Goal: Task Accomplishment & Management: Complete application form

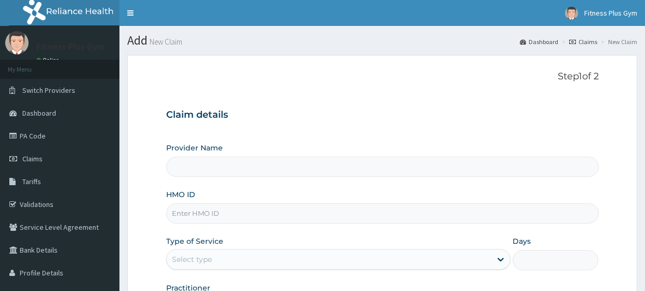
click at [229, 213] on input "HMO ID" at bounding box center [382, 214] width 433 height 20
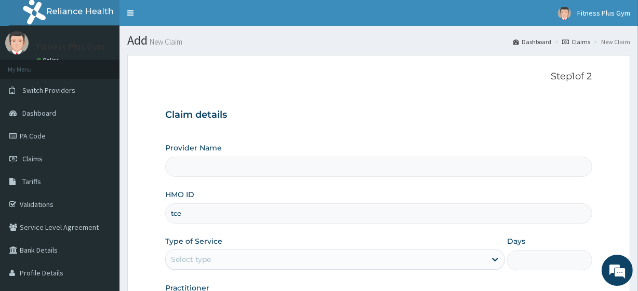
type input "tce/"
type input "Fitness plus Gym"
type input "1"
type input "tCE/10349/A"
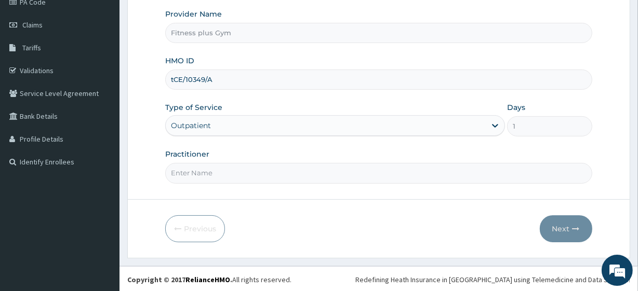
scroll to position [135, 0]
click at [223, 168] on input "Practitioner" at bounding box center [378, 173] width 426 height 20
type input "fitnessplus"
click at [556, 216] on button "Next" at bounding box center [566, 228] width 52 height 27
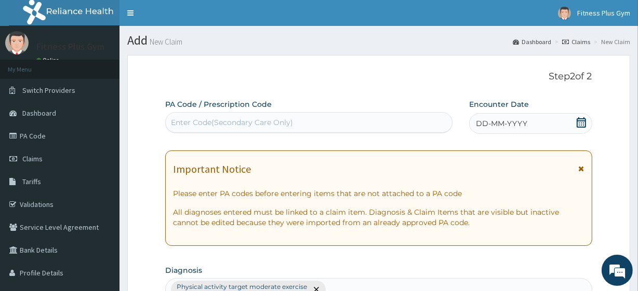
click at [243, 122] on div "Enter Code(Secondary Care Only)" at bounding box center [232, 122] width 122 height 10
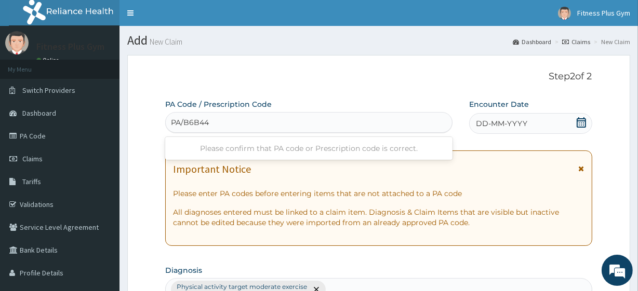
type input "PA/B6B44B"
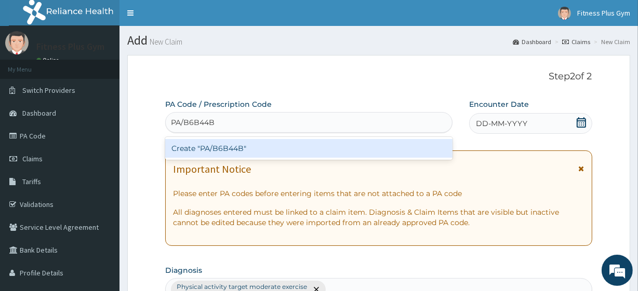
click at [261, 143] on div "Create "PA/B6B44B"" at bounding box center [308, 148] width 287 height 19
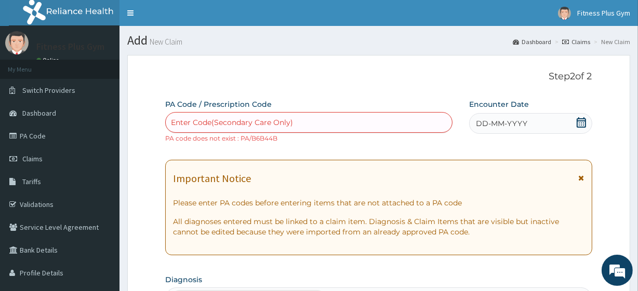
drag, startPoint x: 553, startPoint y: 124, endPoint x: 551, endPoint y: 132, distance: 7.9
click at [553, 125] on div "DD-MM-YYYY" at bounding box center [530, 123] width 123 height 21
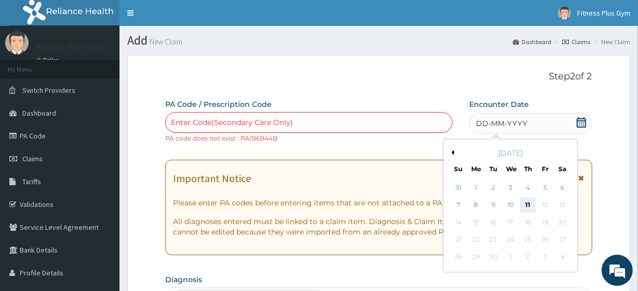
click at [525, 207] on div "11" at bounding box center [528, 206] width 16 height 16
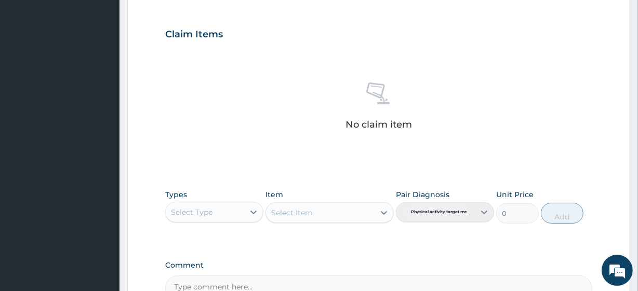
scroll to position [466, 0]
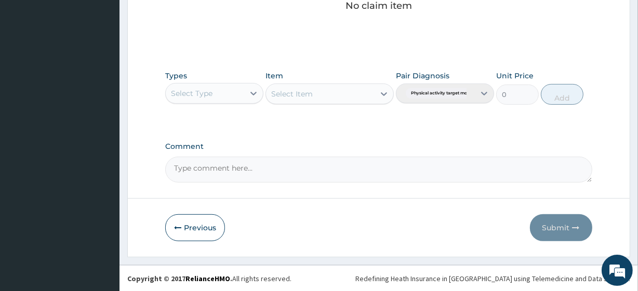
click at [222, 89] on div "Select Type" at bounding box center [205, 93] width 78 height 17
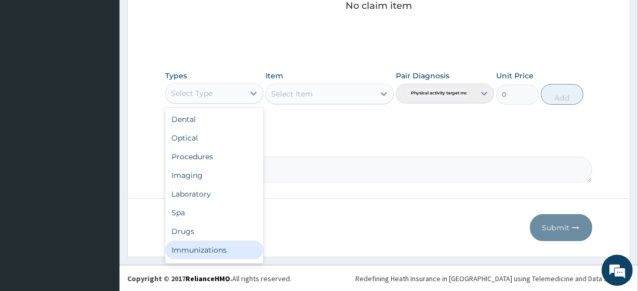
scroll to position [35, 0]
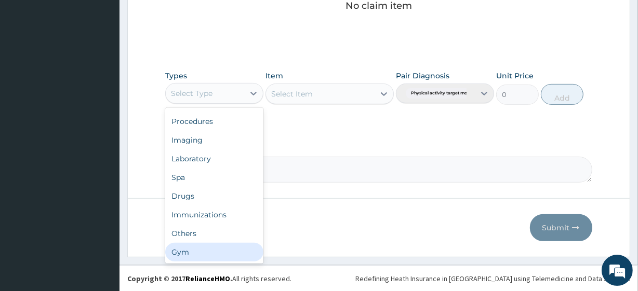
click at [189, 252] on div "Gym" at bounding box center [214, 252] width 98 height 19
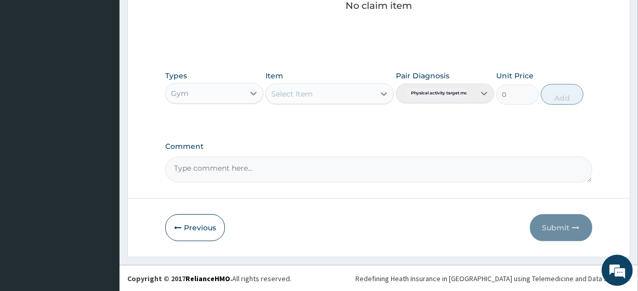
click at [336, 91] on div "Select Item" at bounding box center [320, 94] width 108 height 17
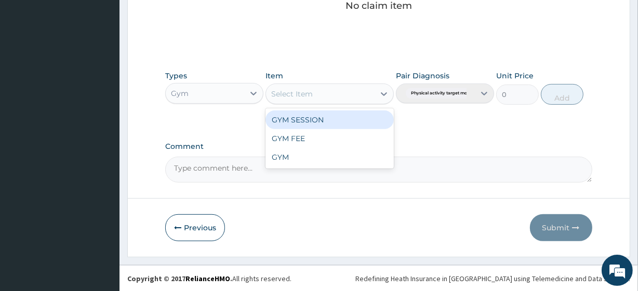
click at [330, 122] on div "GYM SESSION" at bounding box center [329, 120] width 128 height 19
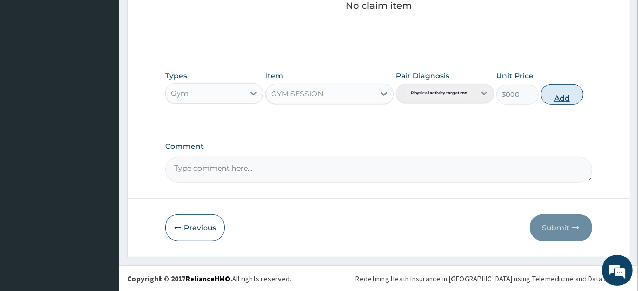
click at [563, 95] on button "Add" at bounding box center [562, 94] width 43 height 21
type input "0"
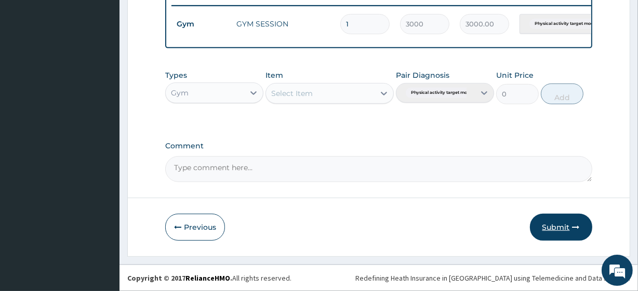
click at [559, 221] on button "Submit" at bounding box center [561, 227] width 62 height 27
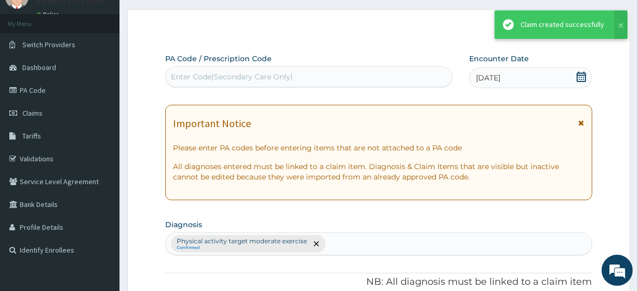
scroll to position [415, 0]
